Goal: Information Seeking & Learning: Check status

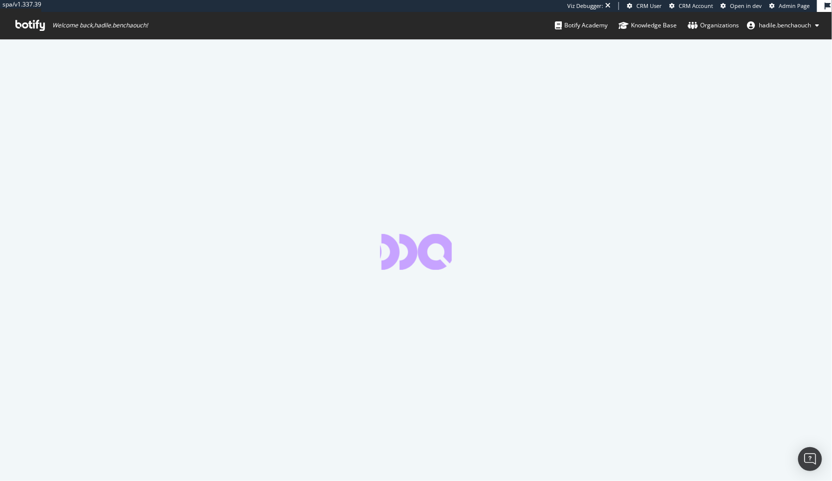
click at [782, 8] on span "Admin Page" at bounding box center [794, 5] width 31 height 7
click at [771, 6] on icon at bounding box center [772, 5] width 5 height 5
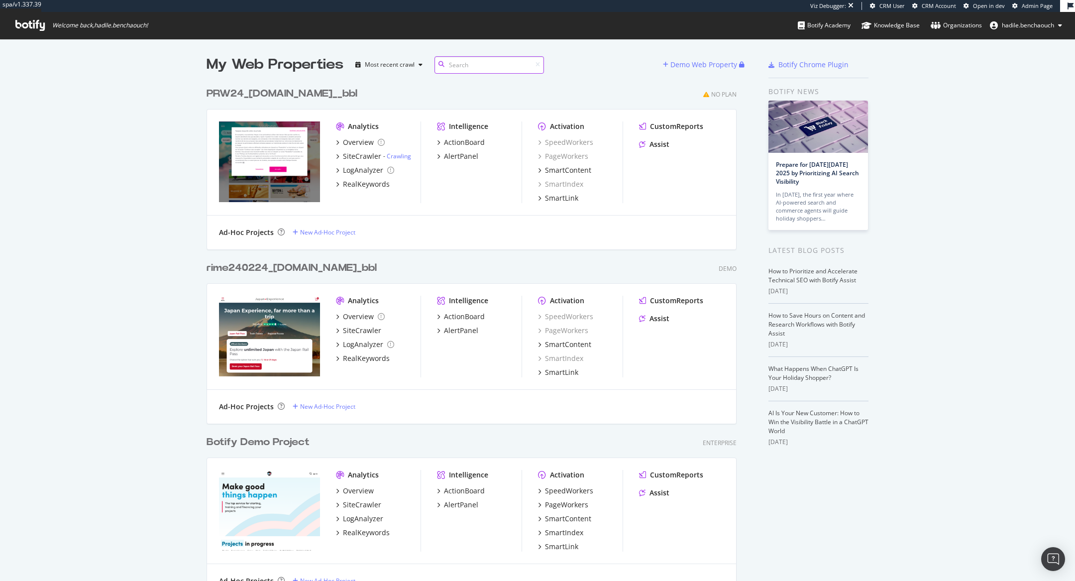
scroll to position [10698, 538]
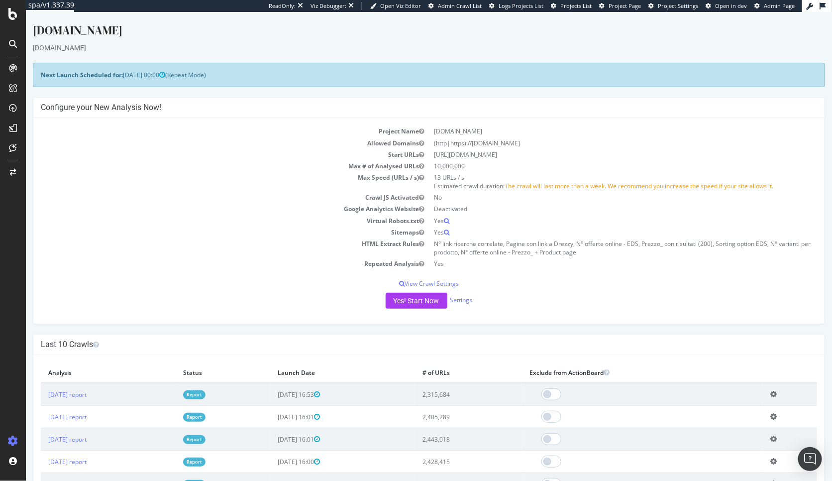
click at [205, 394] on link "Report" at bounding box center [194, 394] width 22 height 8
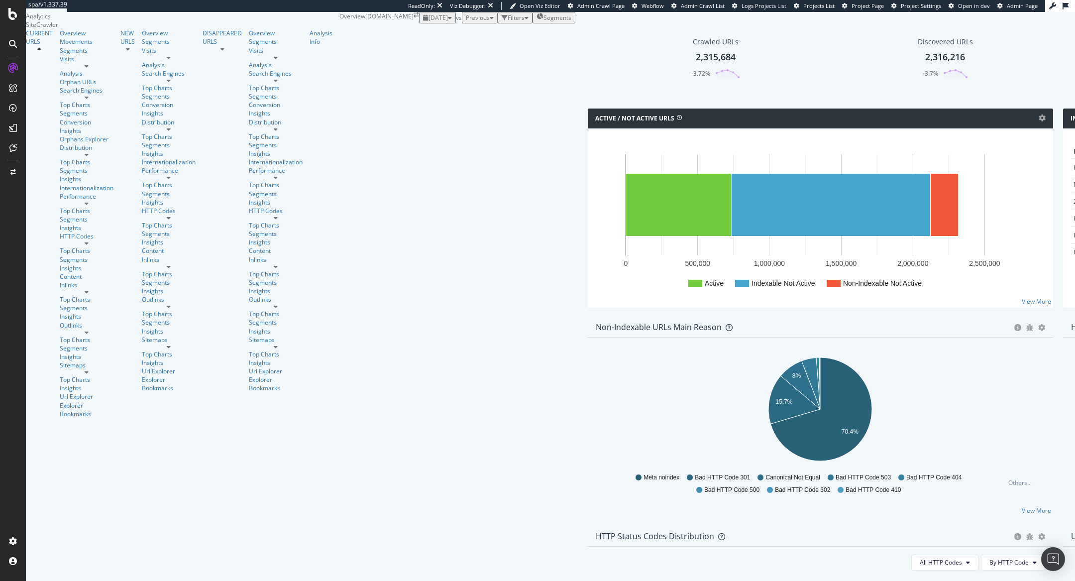
scroll to position [636, 0]
click at [92, 201] on div at bounding box center [87, 201] width 54 height 0
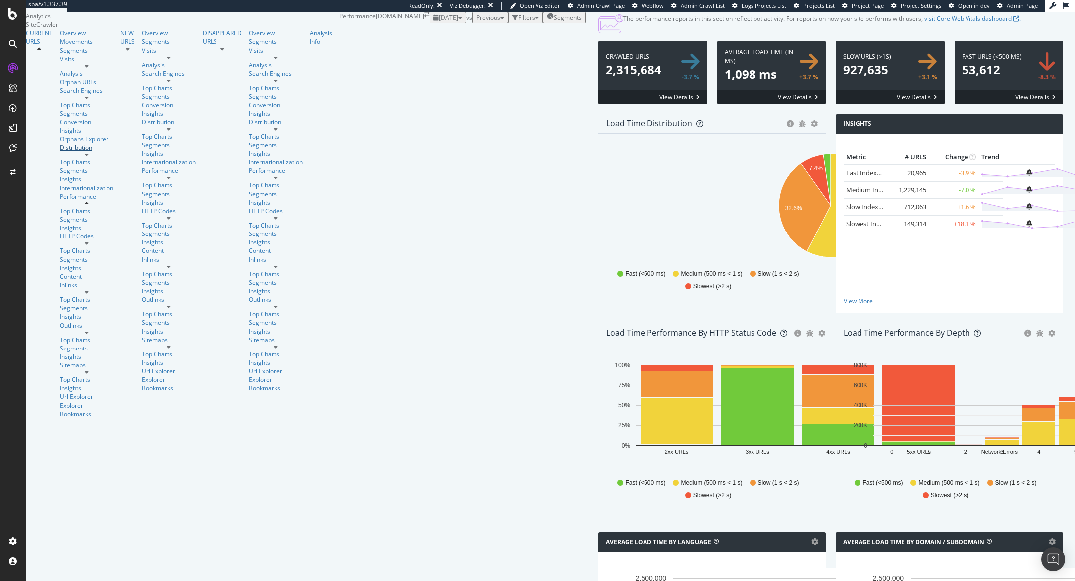
click at [89, 152] on div at bounding box center [87, 152] width 54 height 0
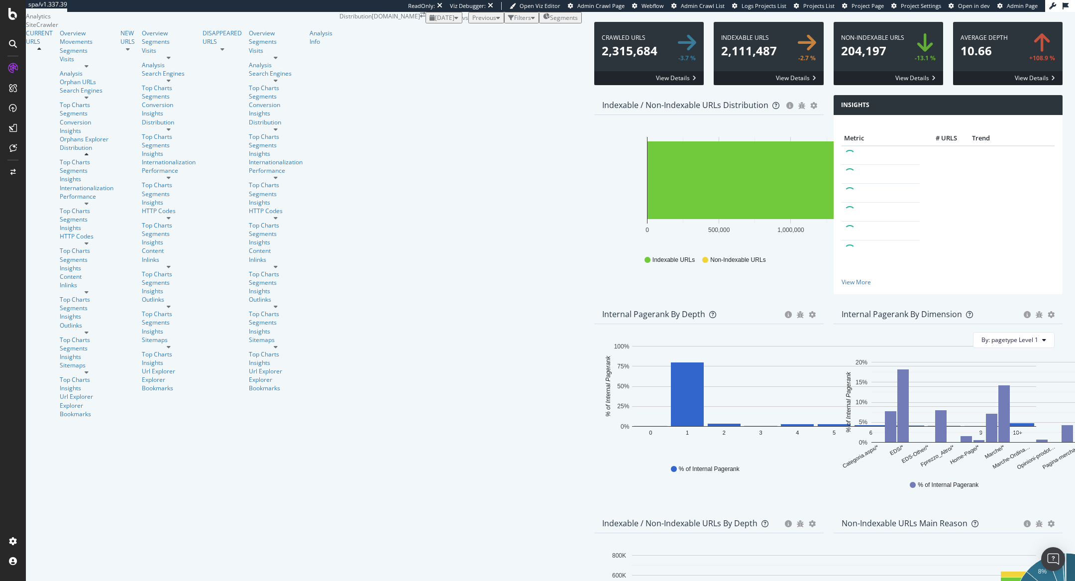
click at [96, 207] on div "Performance" at bounding box center [90, 199] width 61 height 14
click at [89, 207] on icon at bounding box center [87, 204] width 4 height 6
click at [95, 69] on div at bounding box center [87, 66] width 54 height 6
click at [95, 101] on div at bounding box center [87, 98] width 54 height 6
click at [94, 158] on div at bounding box center [87, 155] width 54 height 6
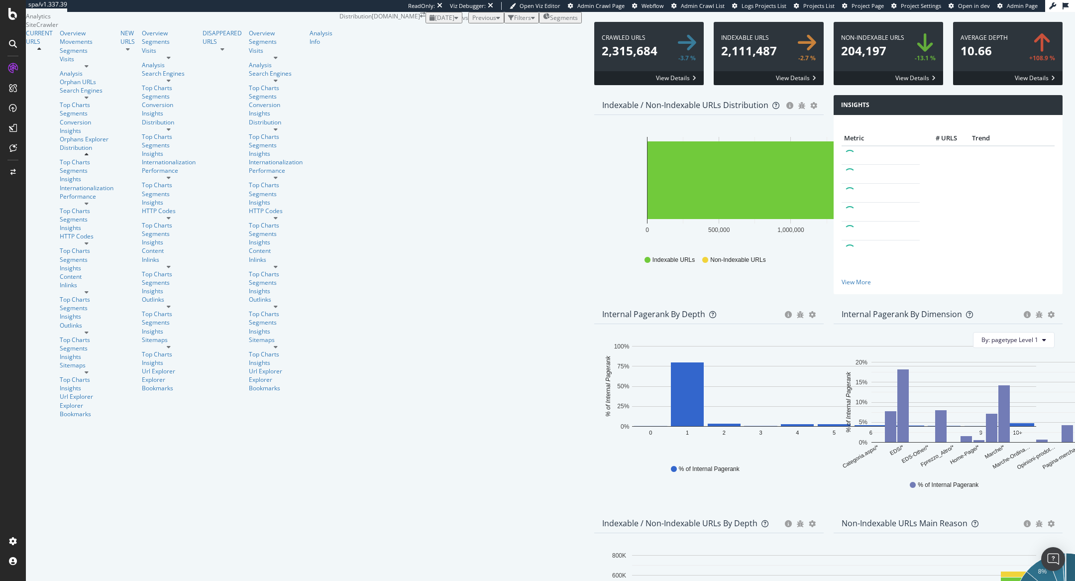
click at [94, 207] on div at bounding box center [87, 204] width 54 height 6
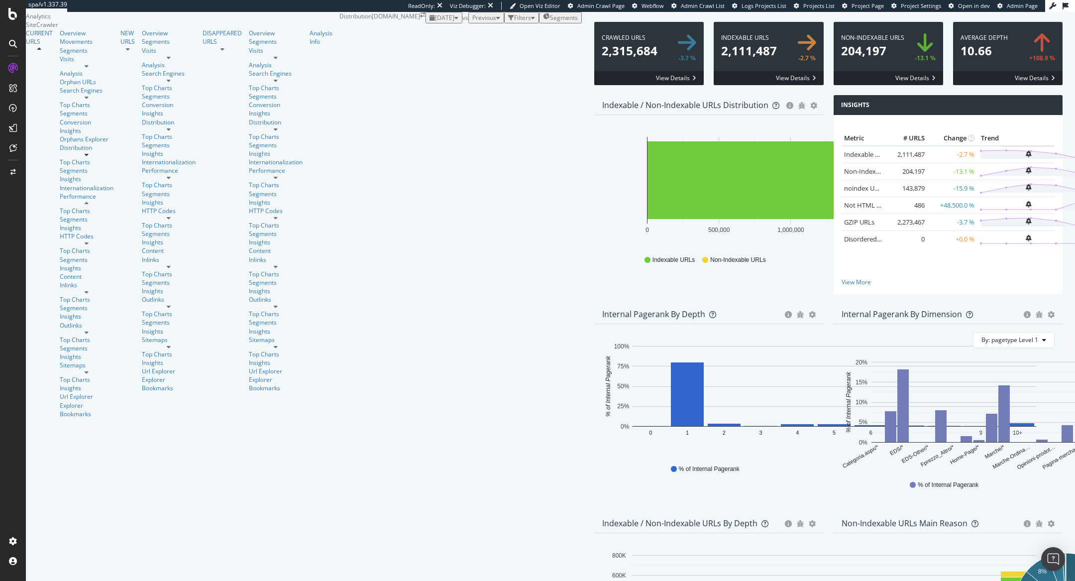
click at [93, 240] on div at bounding box center [87, 243] width 54 height 6
click at [95, 281] on div at bounding box center [87, 281] width 54 height 0
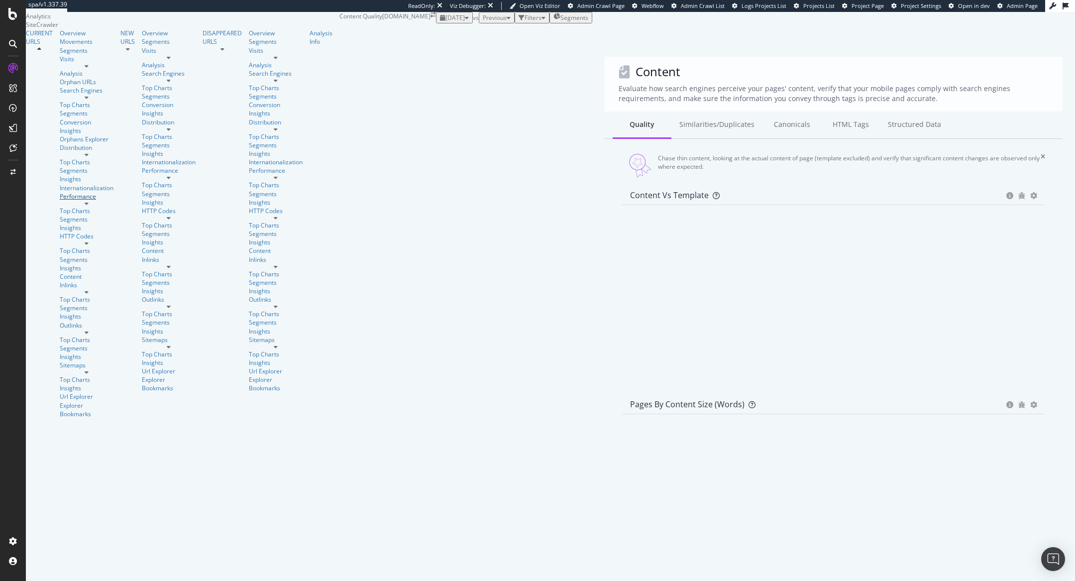
click at [69, 192] on link "Performance" at bounding box center [87, 196] width 54 height 8
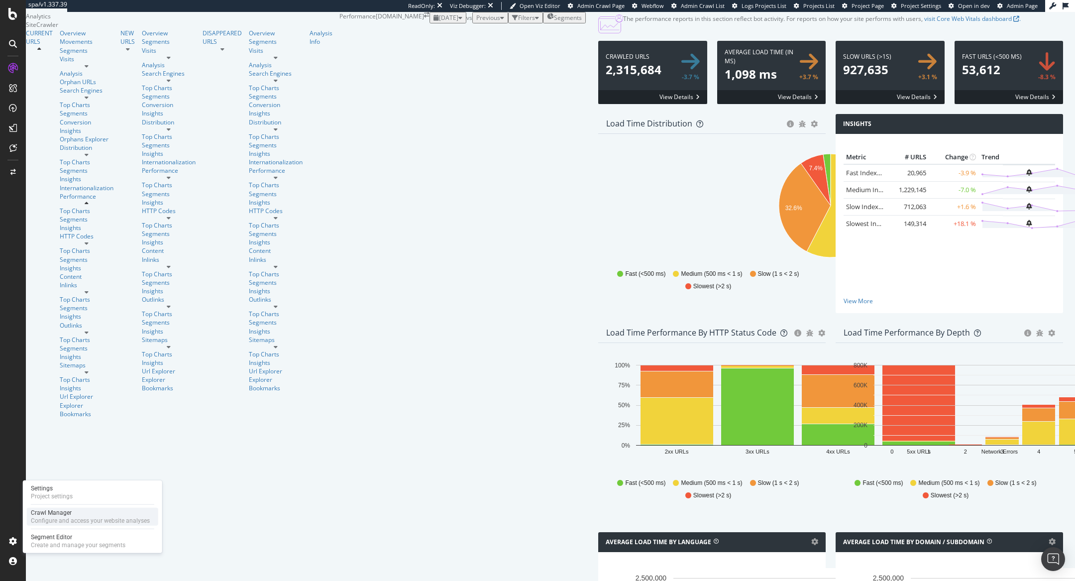
click at [43, 480] on div "Configure and access your website analyses" at bounding box center [90, 521] width 119 height 8
